Goal: Information Seeking & Learning: Learn about a topic

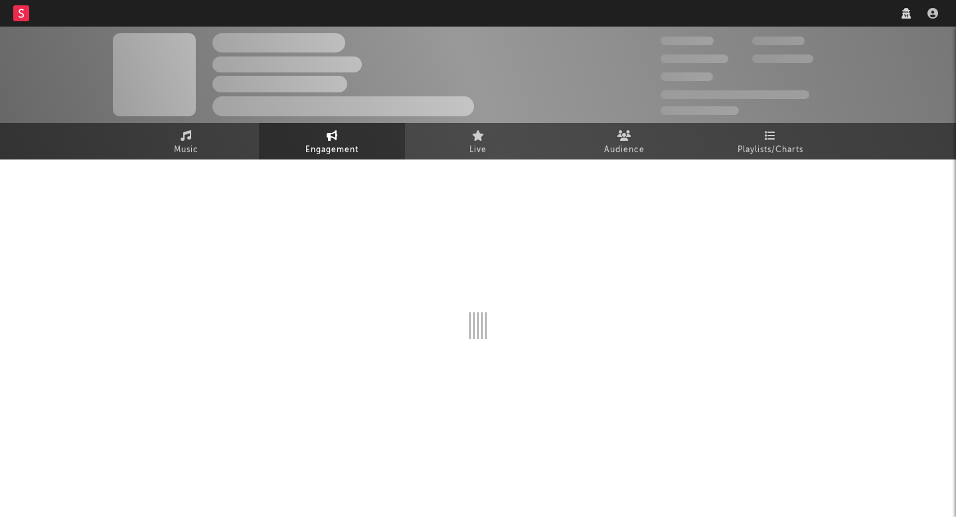
click at [762, 11] on nav "Dashboard Discovery Assistant Charts Leads" at bounding box center [478, 13] width 956 height 27
select select "1w"
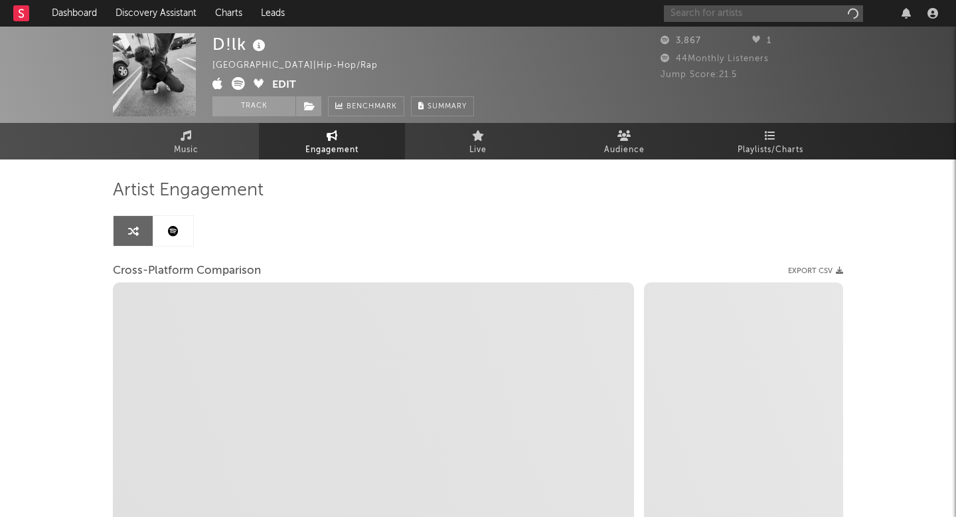
click at [757, 16] on input "text" at bounding box center [763, 13] width 199 height 17
type input "ty"
select select "1m"
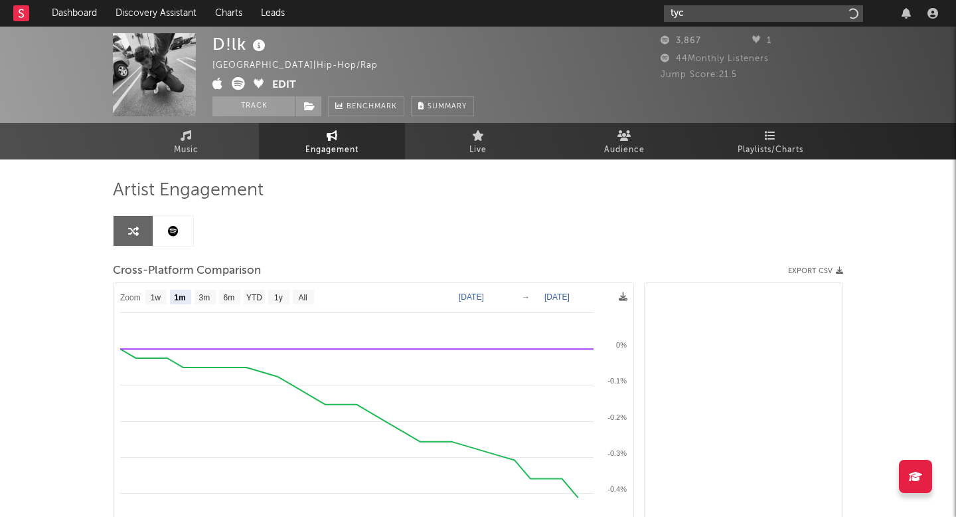
type input "tyce"
select select "1m"
type input "tyce del"
click at [735, 32] on div "[PERSON_NAME]" at bounding box center [783, 40] width 146 height 16
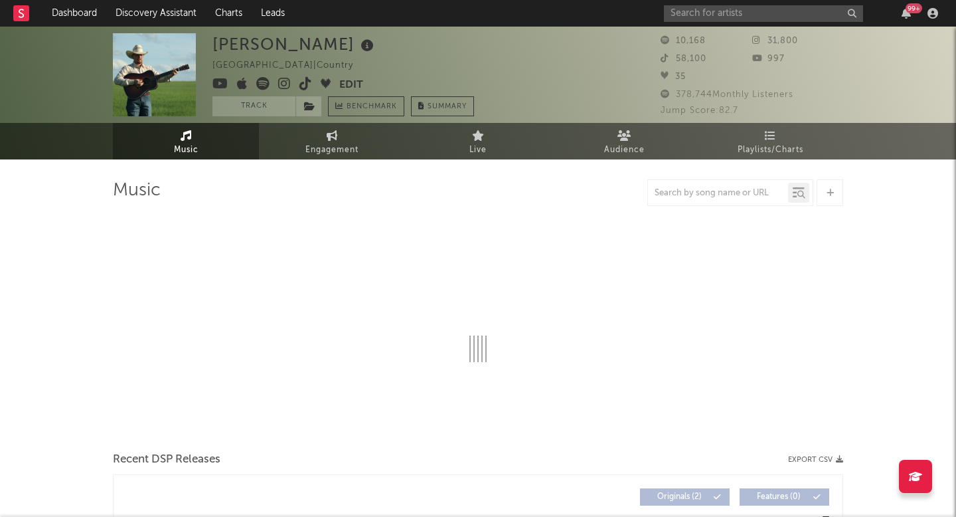
select select "1w"
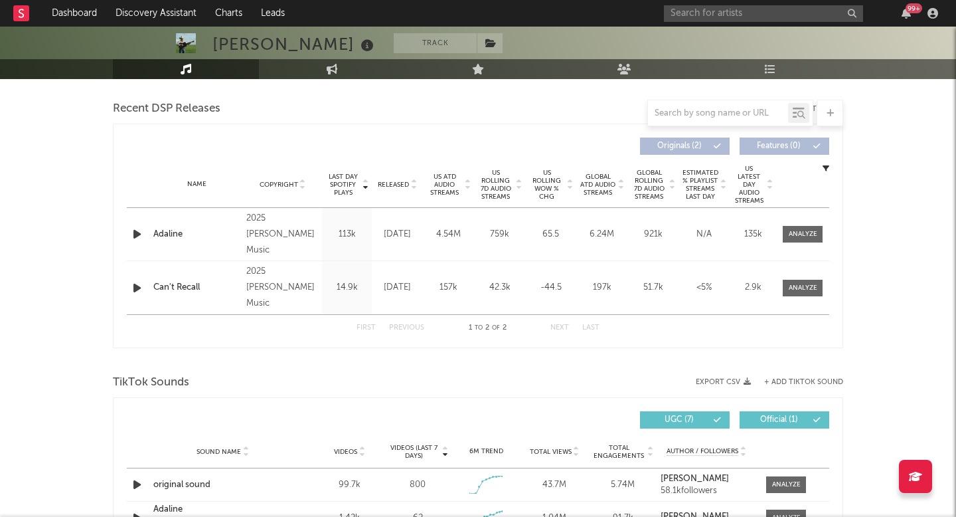
scroll to position [558, 0]
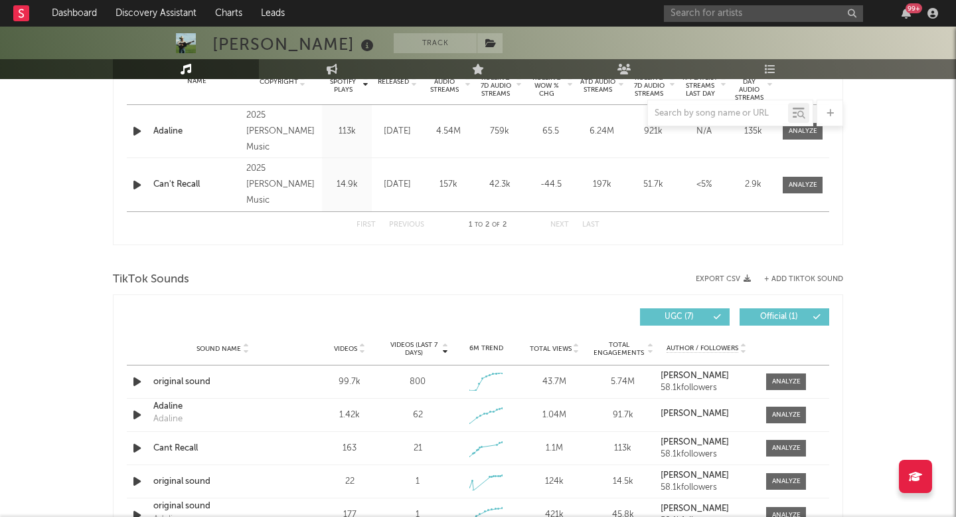
click at [359, 343] on icon at bounding box center [362, 345] width 7 height 5
click at [354, 347] on span "Videos" at bounding box center [345, 349] width 23 height 8
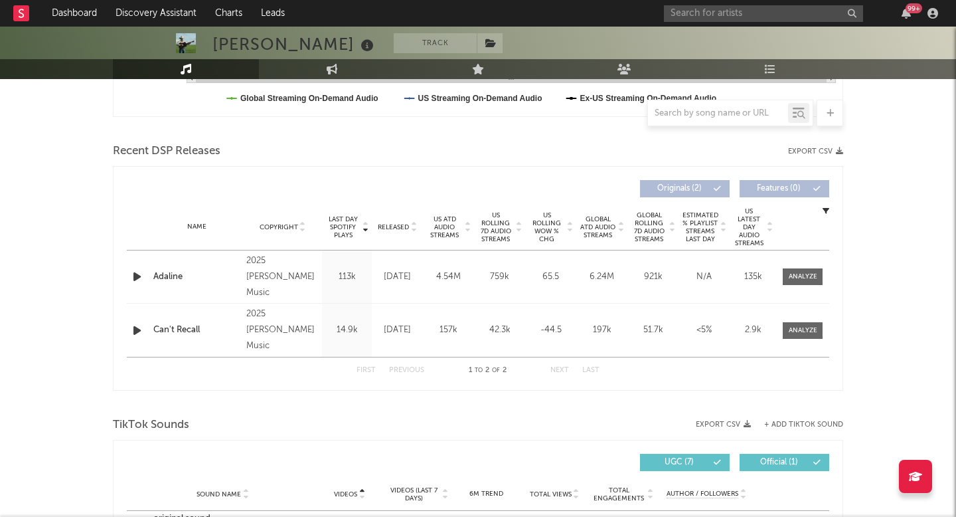
scroll to position [404, 0]
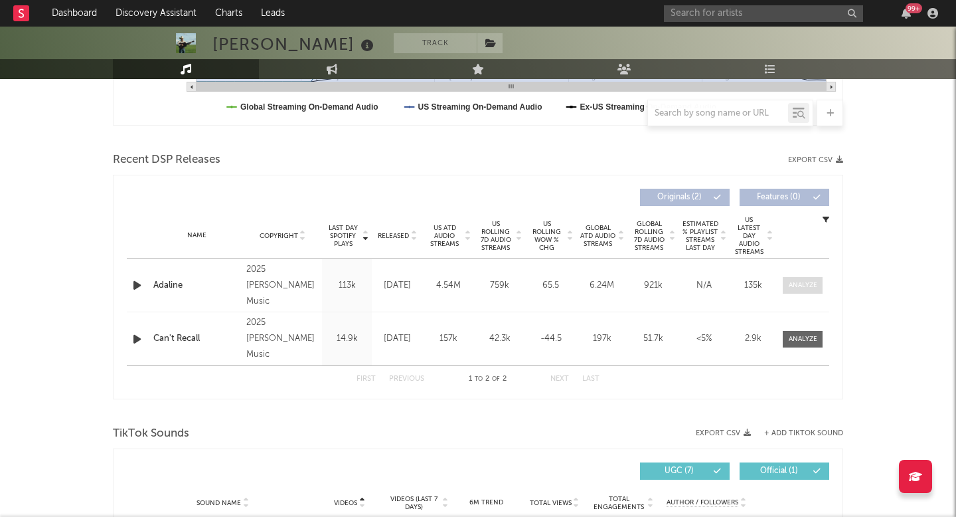
click at [799, 282] on div at bounding box center [803, 285] width 29 height 10
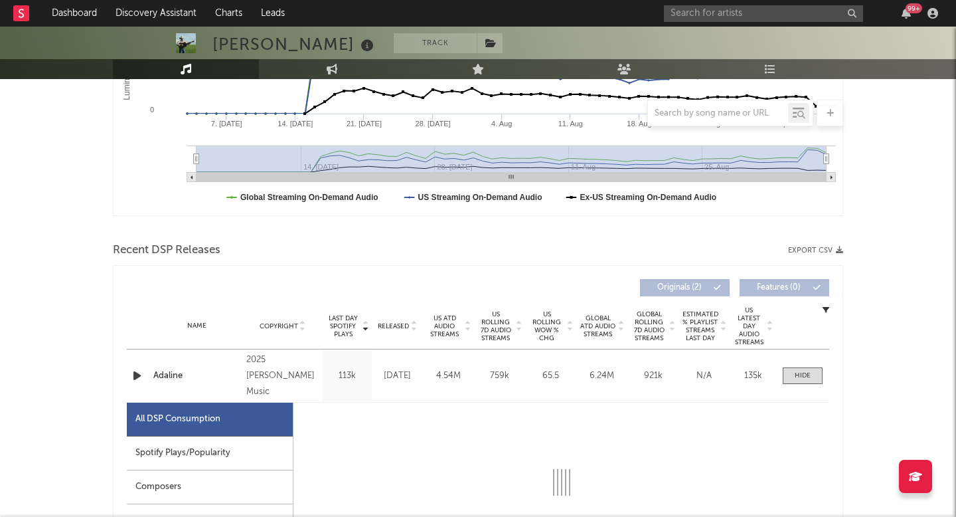
scroll to position [285, 0]
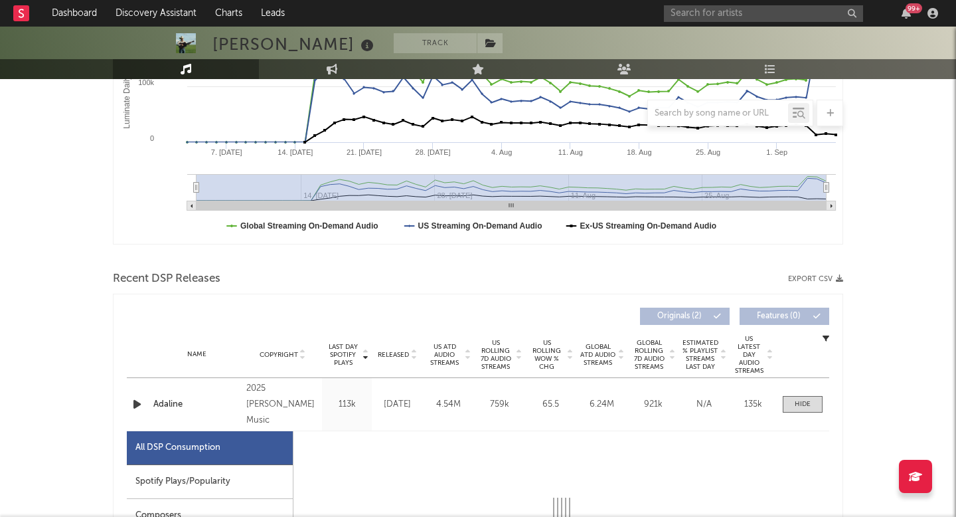
select select "1w"
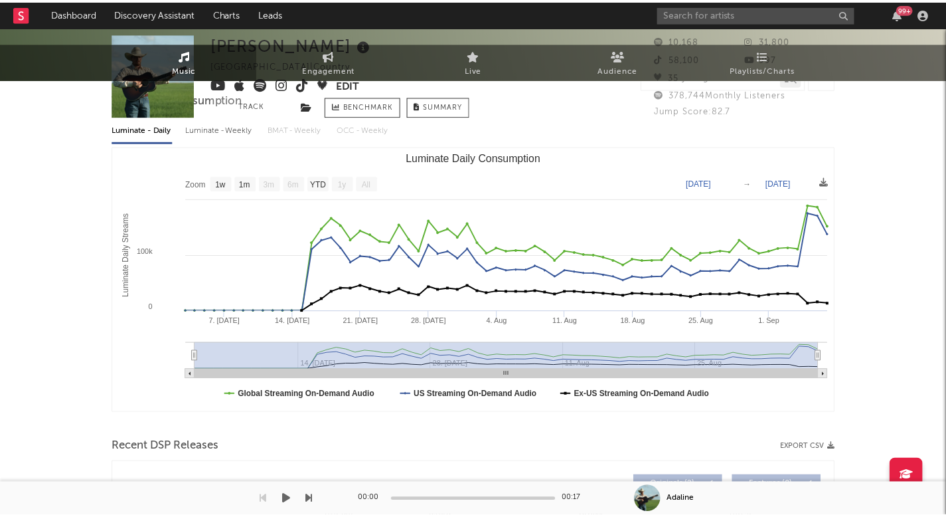
scroll to position [0, 0]
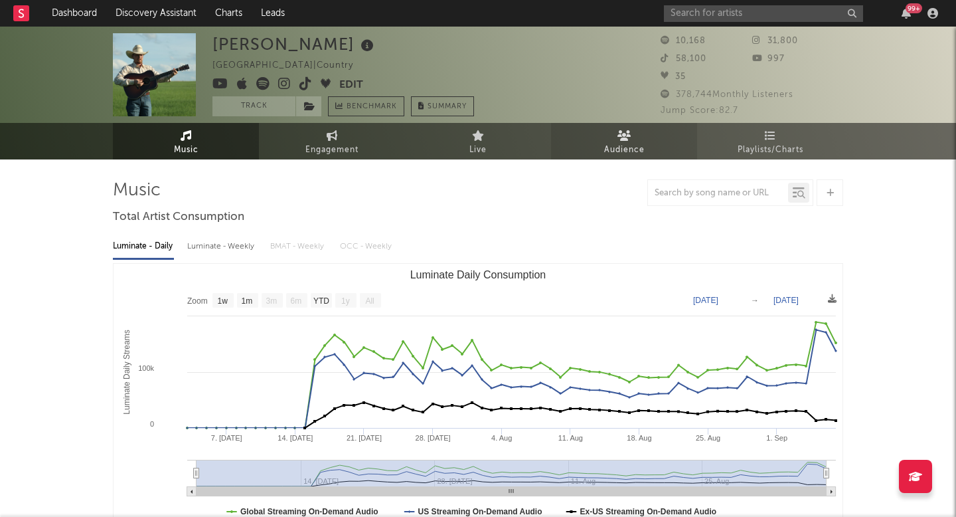
click at [621, 153] on span "Audience" at bounding box center [624, 150] width 40 height 16
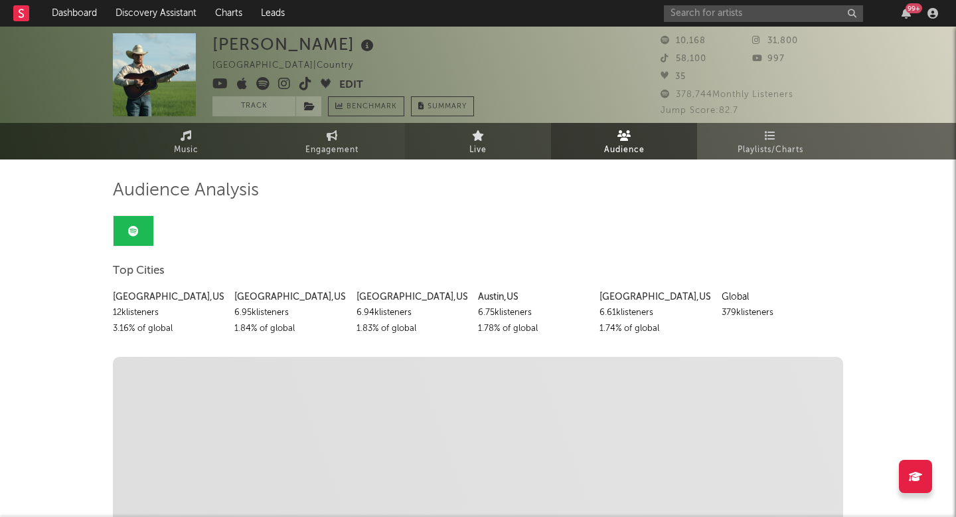
click at [483, 147] on span "Live" at bounding box center [477, 150] width 17 height 16
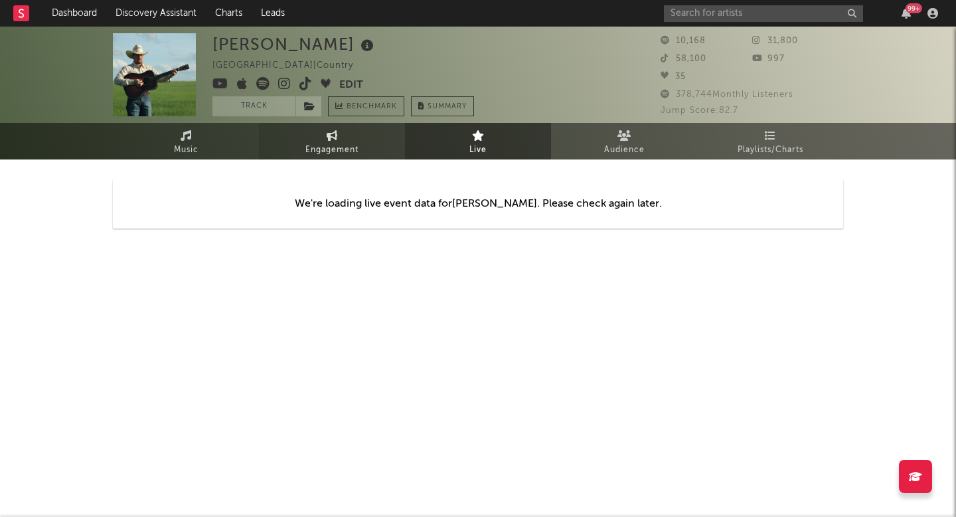
click at [362, 153] on link "Engagement" at bounding box center [332, 141] width 146 height 37
select select "1w"
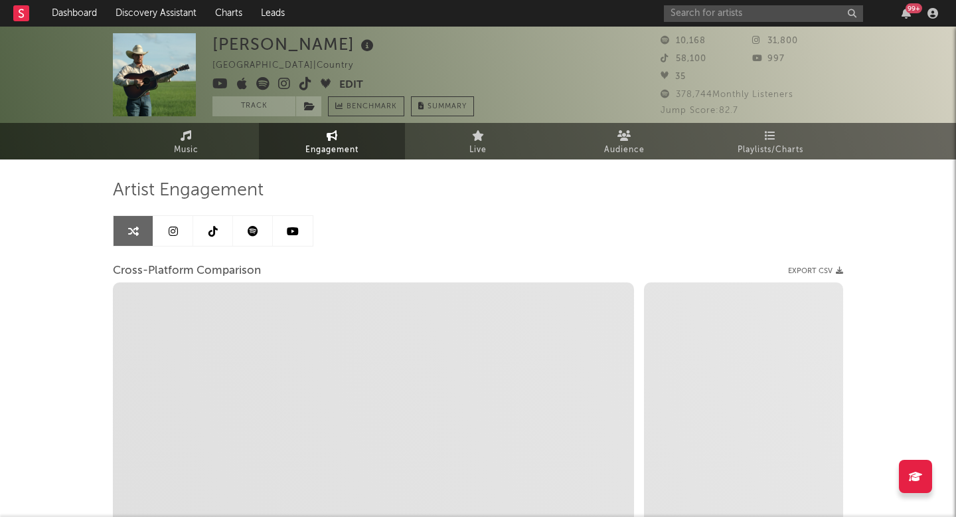
select select "1m"
